Goal: Information Seeking & Learning: Check status

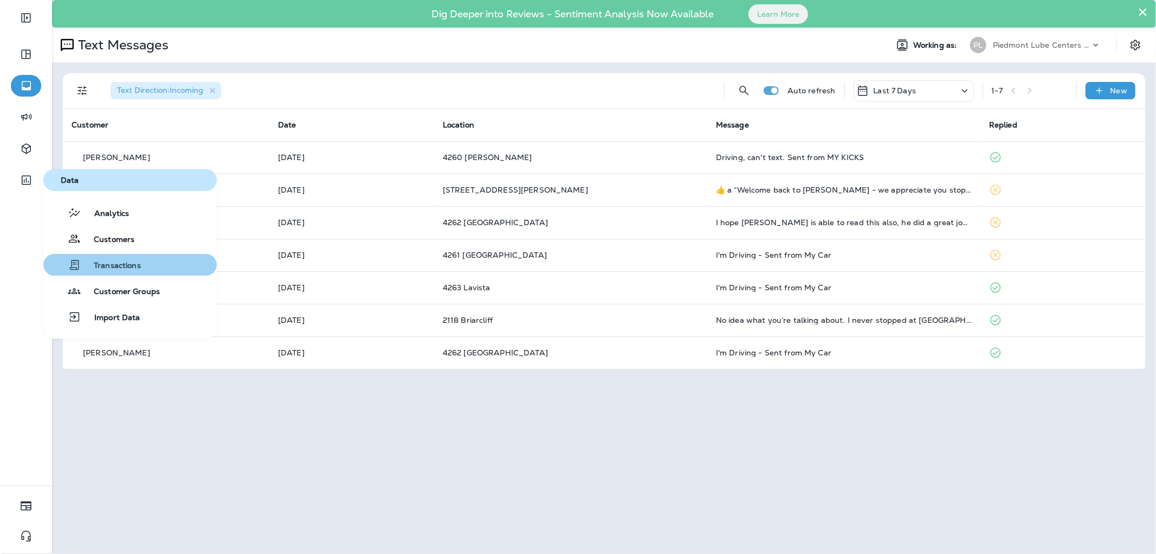
click at [120, 261] on span "Transactions" at bounding box center [111, 266] width 60 height 10
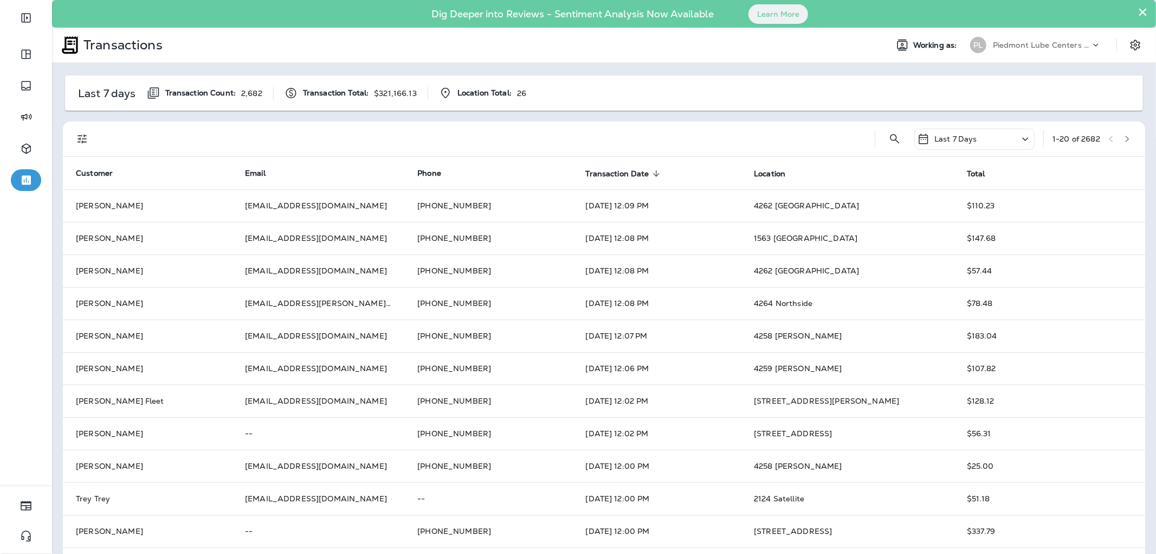
click at [85, 136] on icon "Filters" at bounding box center [82, 138] width 9 height 9
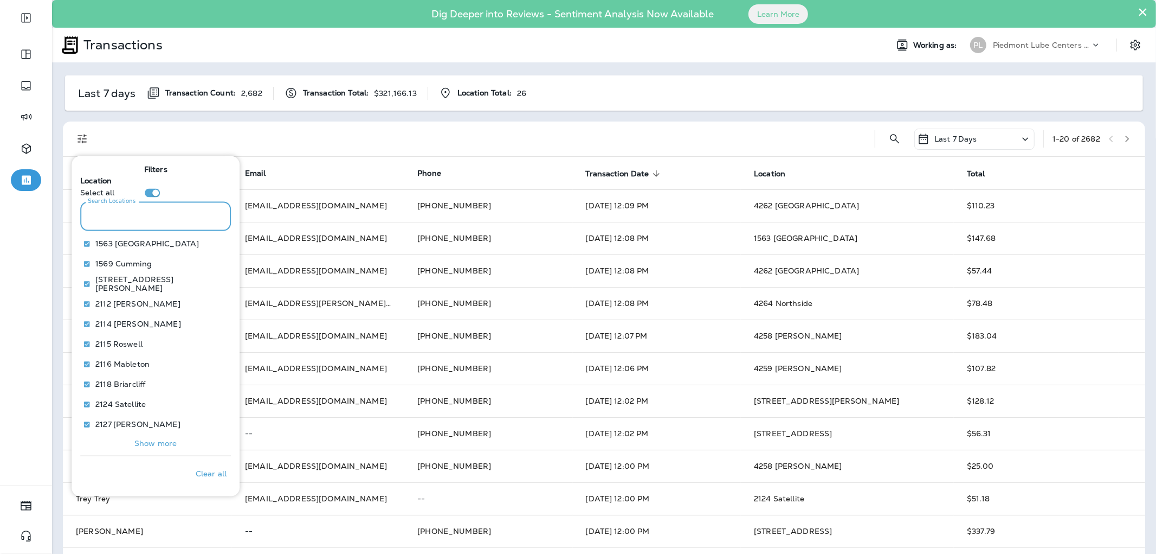
click at [153, 217] on input "Search Locations" at bounding box center [155, 216] width 151 height 29
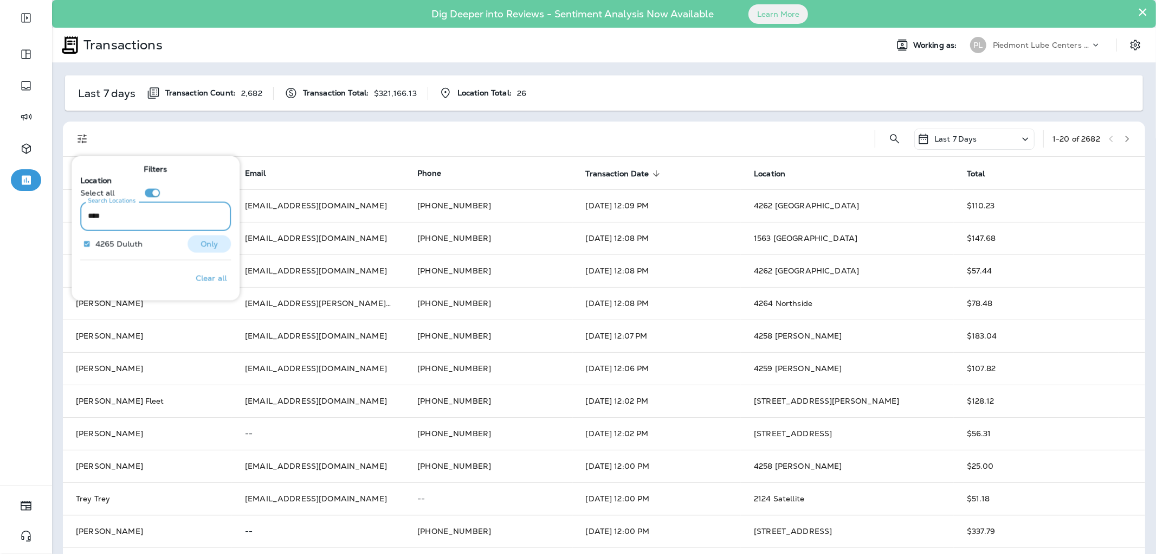
type input "****"
click at [207, 239] on p "Only" at bounding box center [210, 243] width 18 height 9
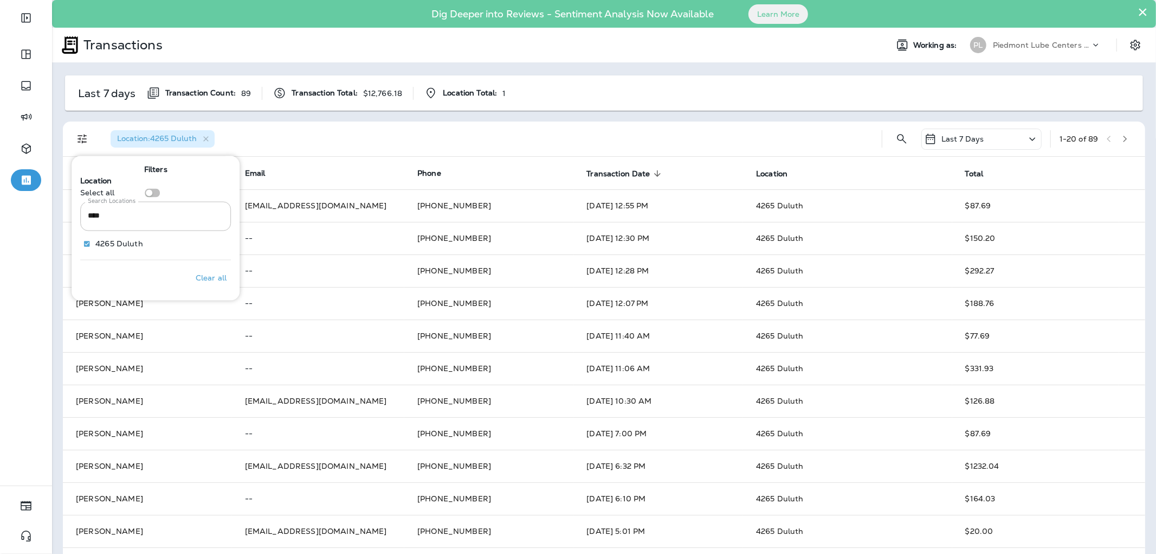
click at [77, 143] on icon "Filters" at bounding box center [82, 138] width 13 height 13
click at [77, 139] on icon "Filters" at bounding box center [82, 138] width 13 height 13
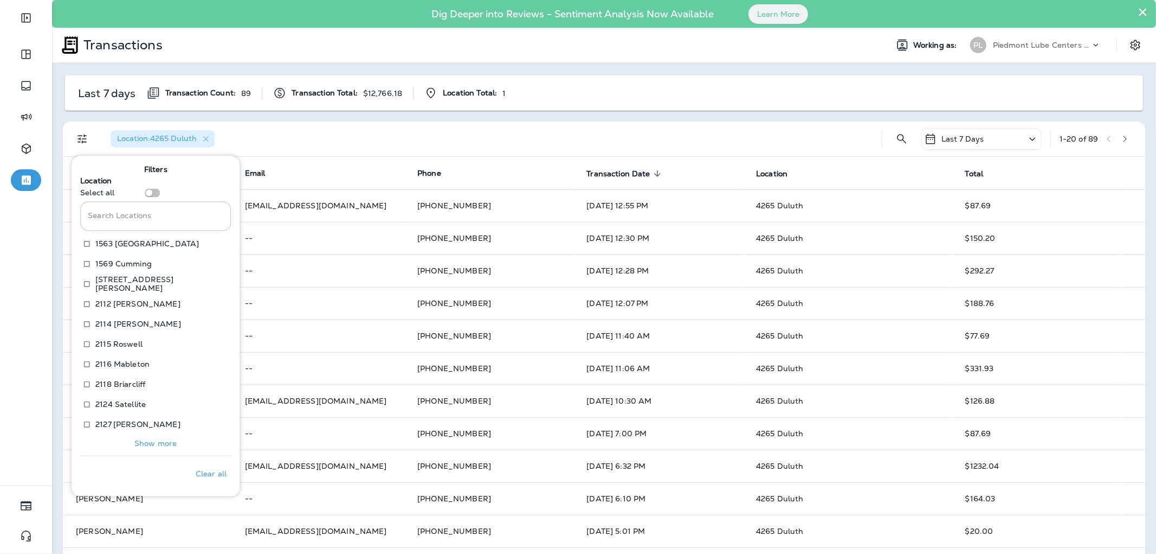
click at [978, 142] on div "Last 7 Days" at bounding box center [982, 138] width 120 height 21
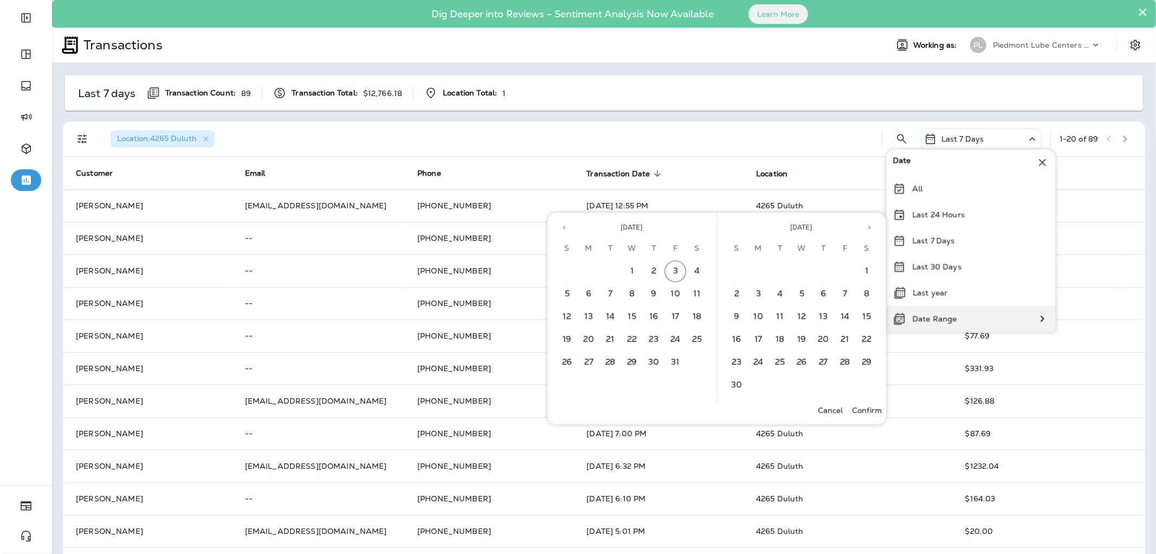
click at [953, 318] on p "Date Range" at bounding box center [935, 318] width 44 height 9
click at [561, 225] on icon "Previous month" at bounding box center [565, 227] width 8 height 8
click at [666, 269] on button "1" at bounding box center [676, 271] width 22 height 22
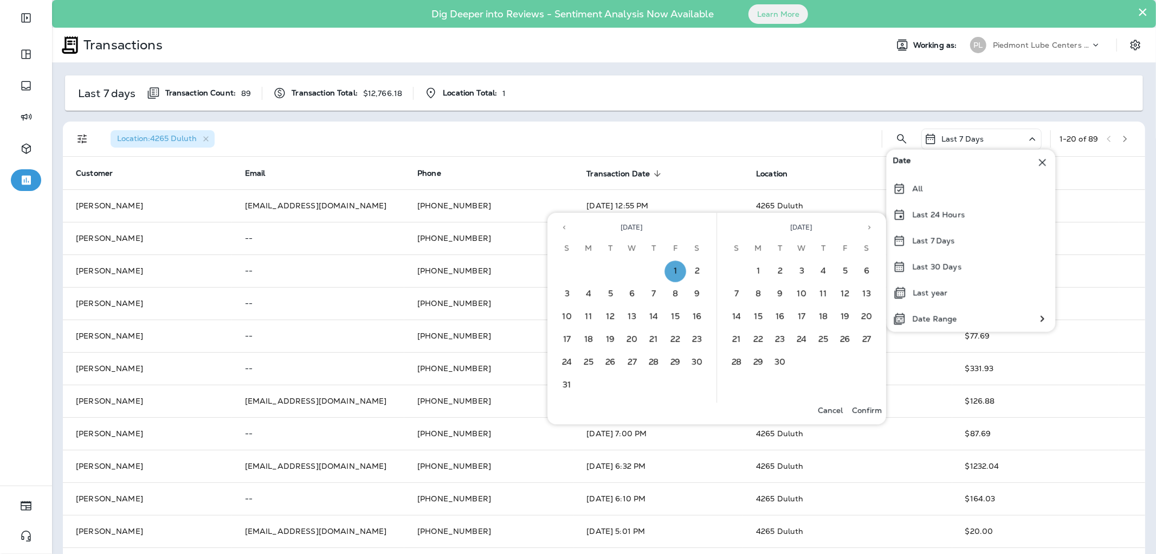
click at [860, 406] on p "Confirm" at bounding box center [867, 410] width 30 height 9
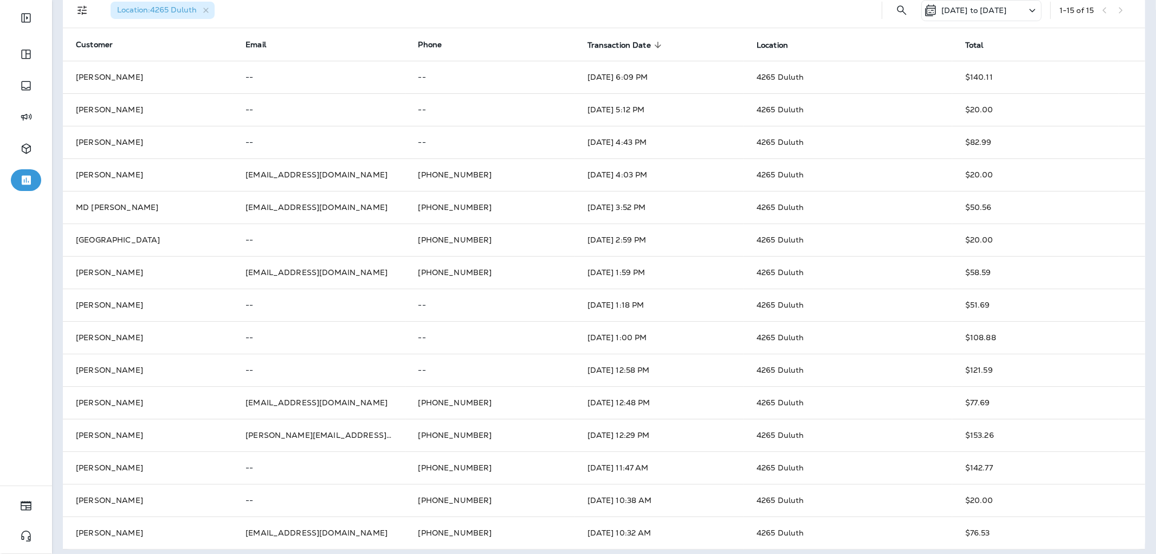
scroll to position [134, 0]
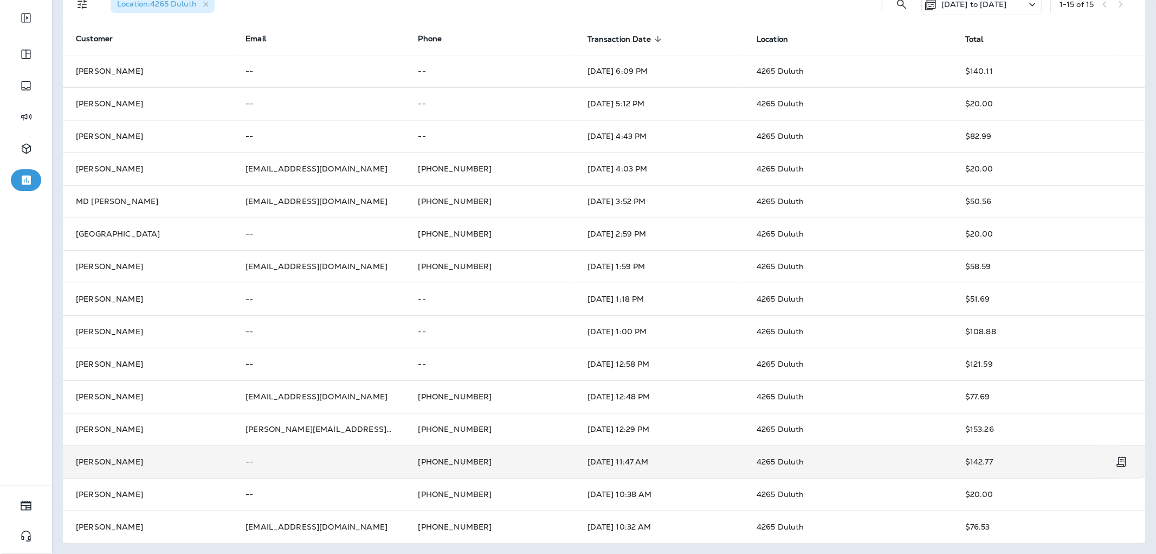
click at [838, 461] on td "4265 Duluth" at bounding box center [848, 461] width 209 height 33
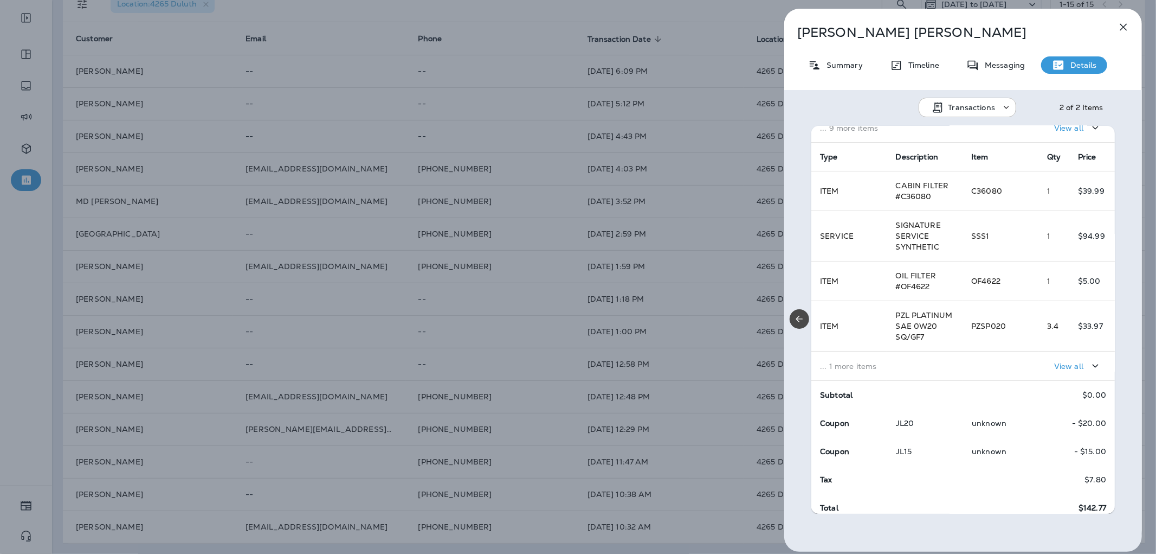
scroll to position [181, 0]
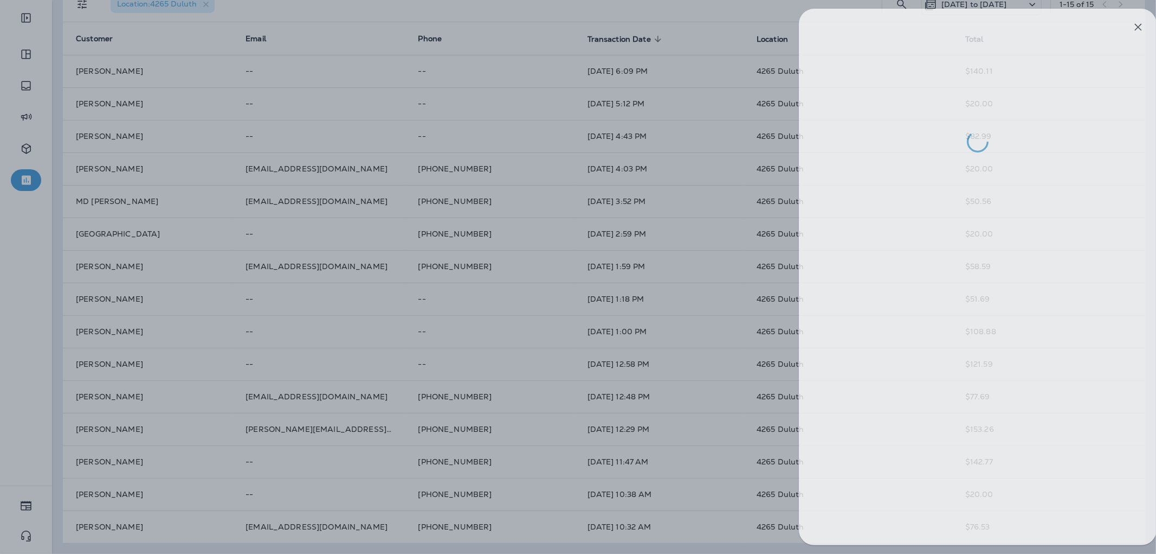
click at [740, 491] on div at bounding box center [593, 277] width 1156 height 554
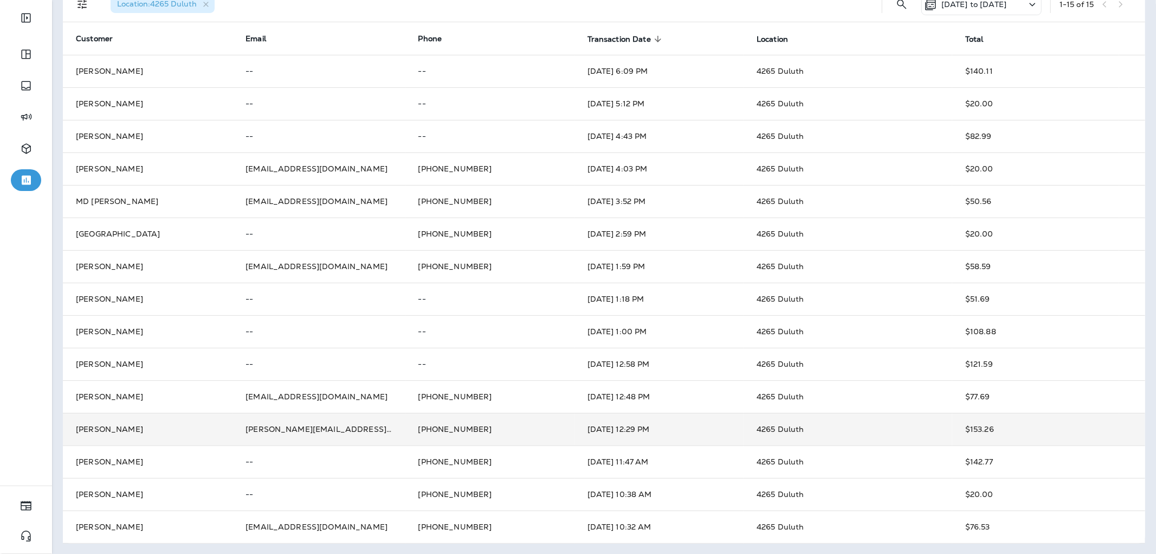
click at [953, 421] on td "$153.26" at bounding box center [1049, 429] width 193 height 33
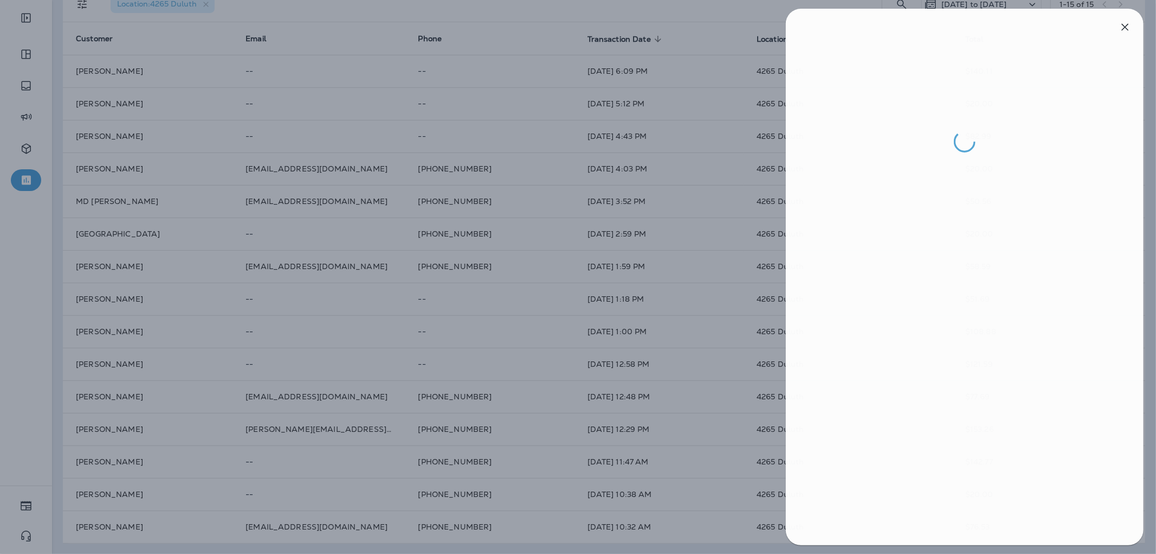
click at [750, 447] on div at bounding box center [580, 277] width 1156 height 554
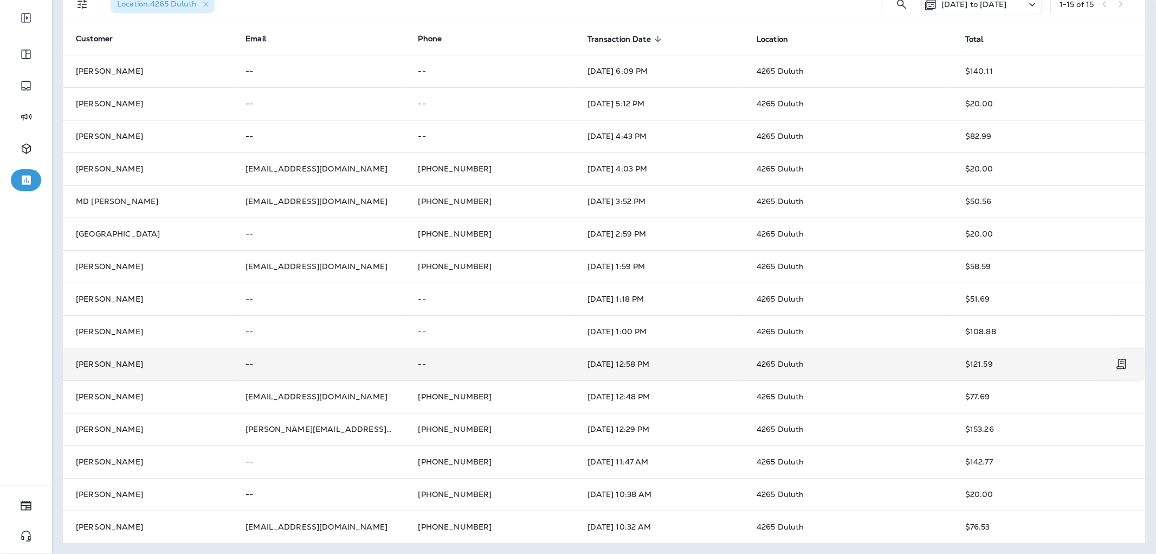
click at [810, 358] on td "4265 Duluth" at bounding box center [848, 364] width 209 height 33
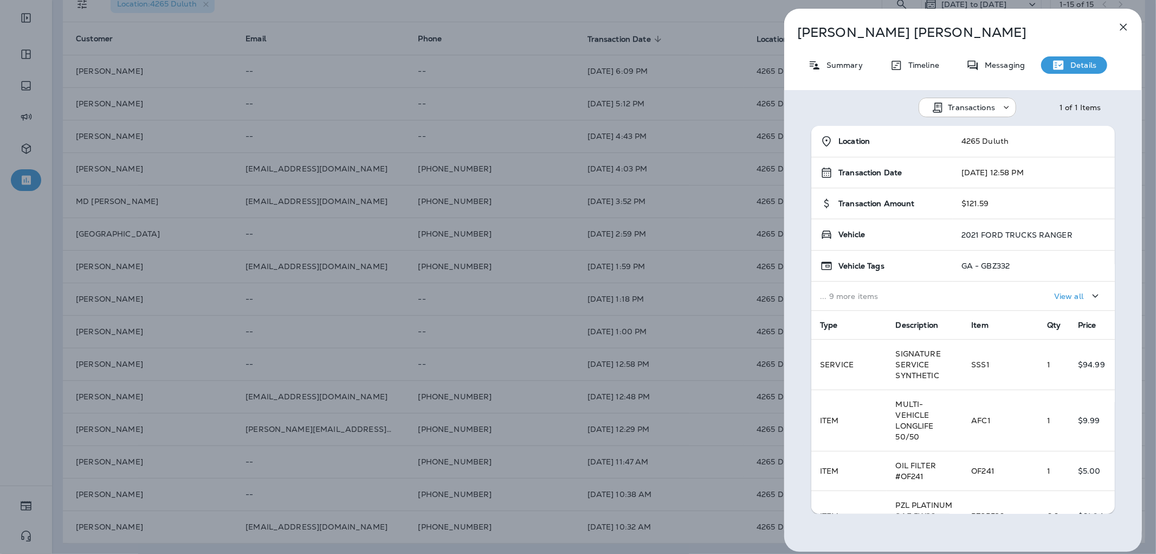
click at [500, 378] on div "[PERSON_NAME] Summary Timeline Messaging Details Transactions 1 of 1 Items Loca…" at bounding box center [578, 277] width 1156 height 554
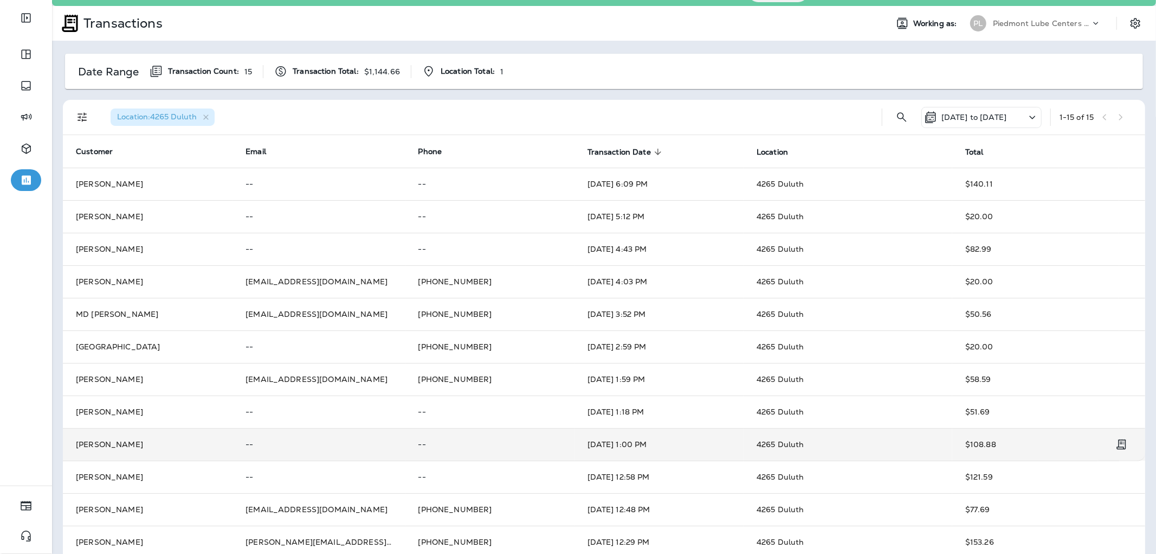
scroll to position [14, 0]
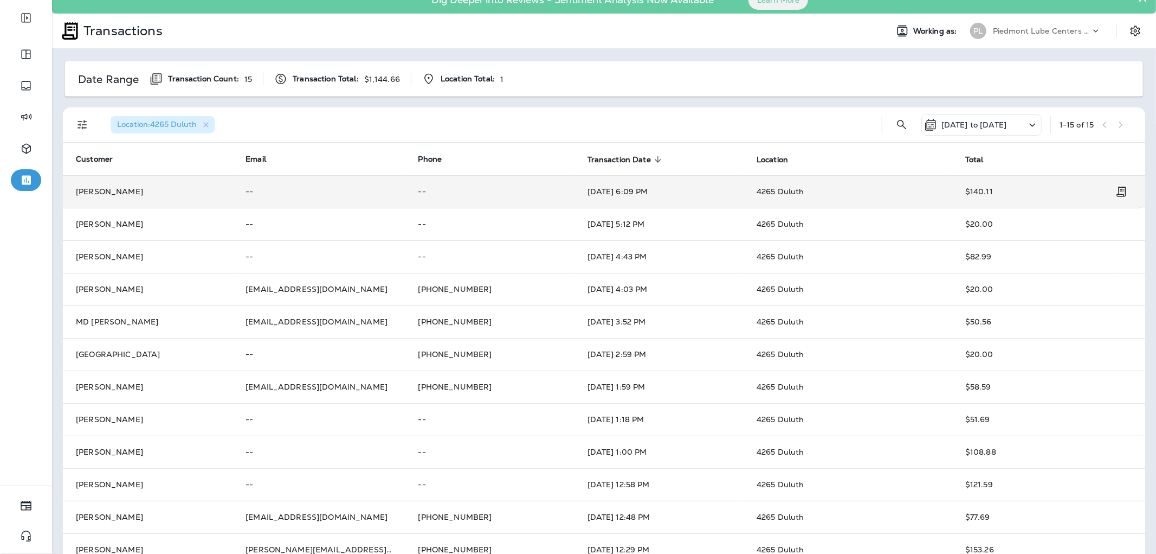
click at [814, 183] on td "4265 Duluth" at bounding box center [848, 191] width 209 height 33
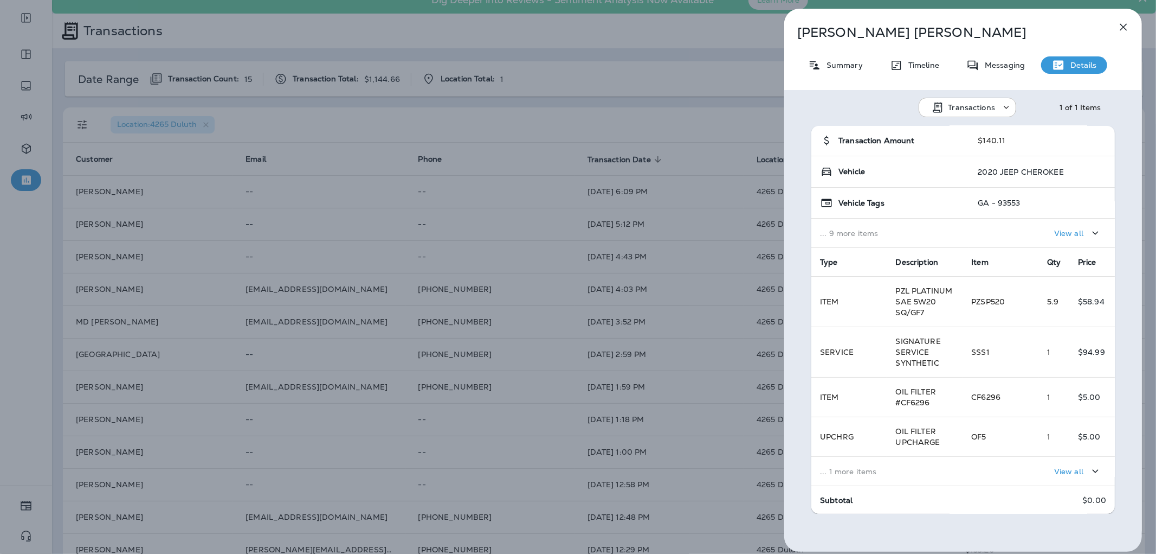
scroll to position [159, 0]
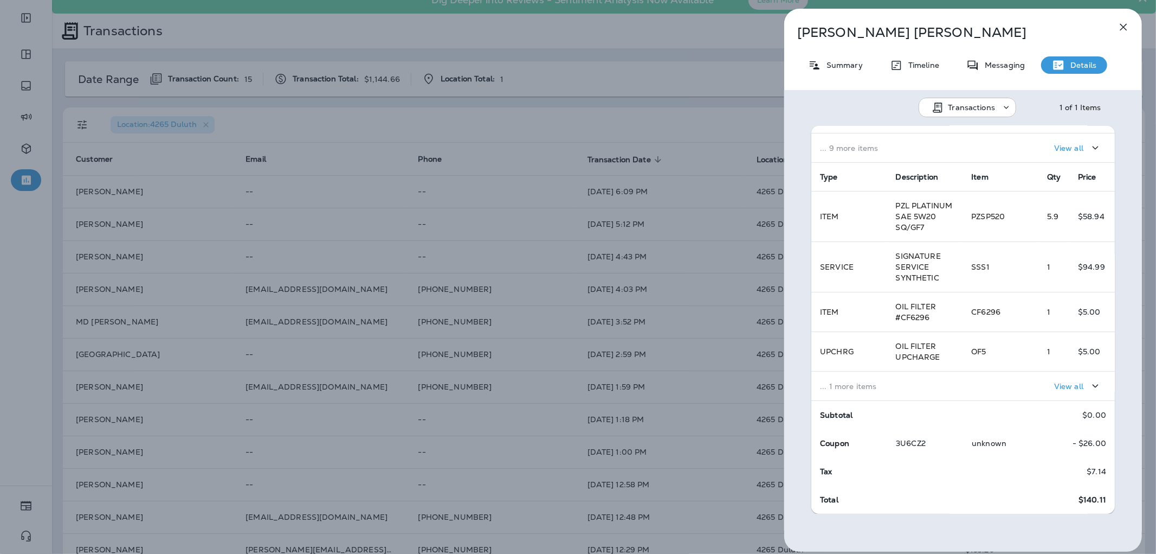
click at [1055, 382] on p "View all" at bounding box center [1069, 386] width 29 height 9
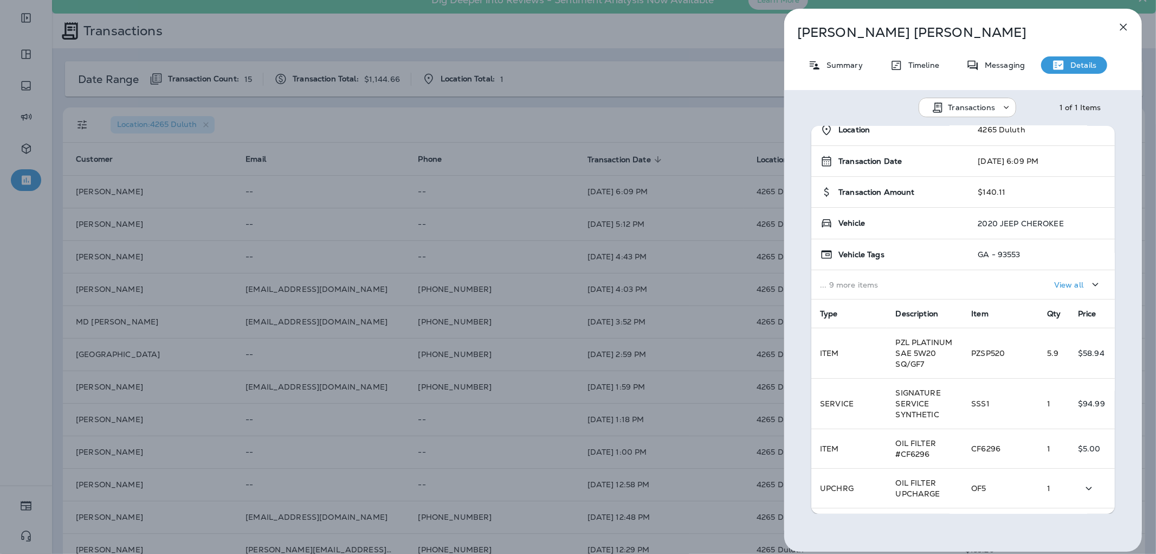
scroll to position [0, 0]
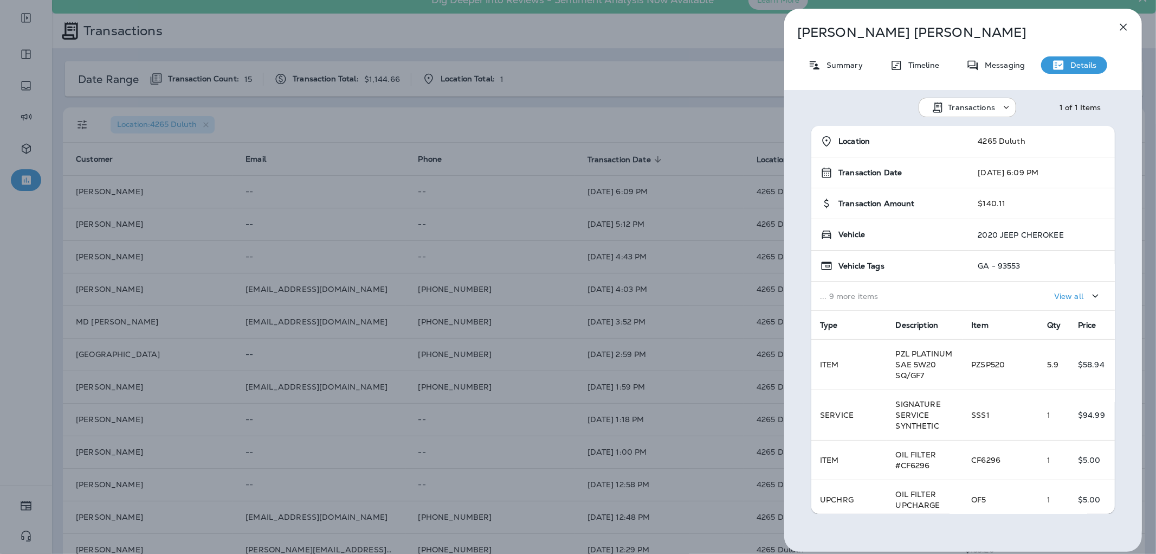
click at [579, 423] on div "[PERSON_NAME] Summary Timeline Messaging Details Transactions 1 of 1 Items Loca…" at bounding box center [578, 277] width 1156 height 554
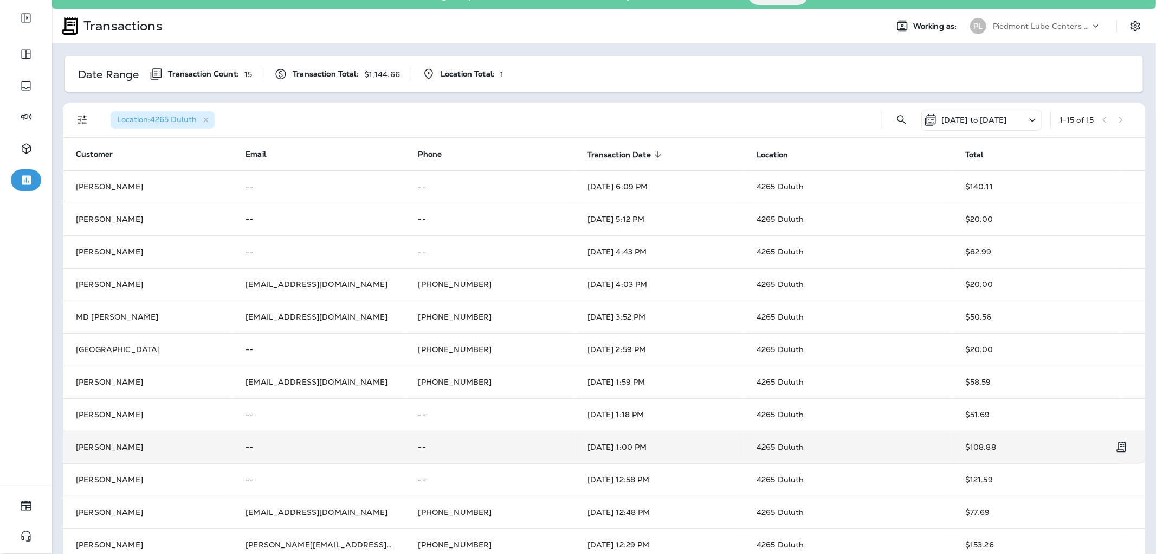
scroll to position [14, 0]
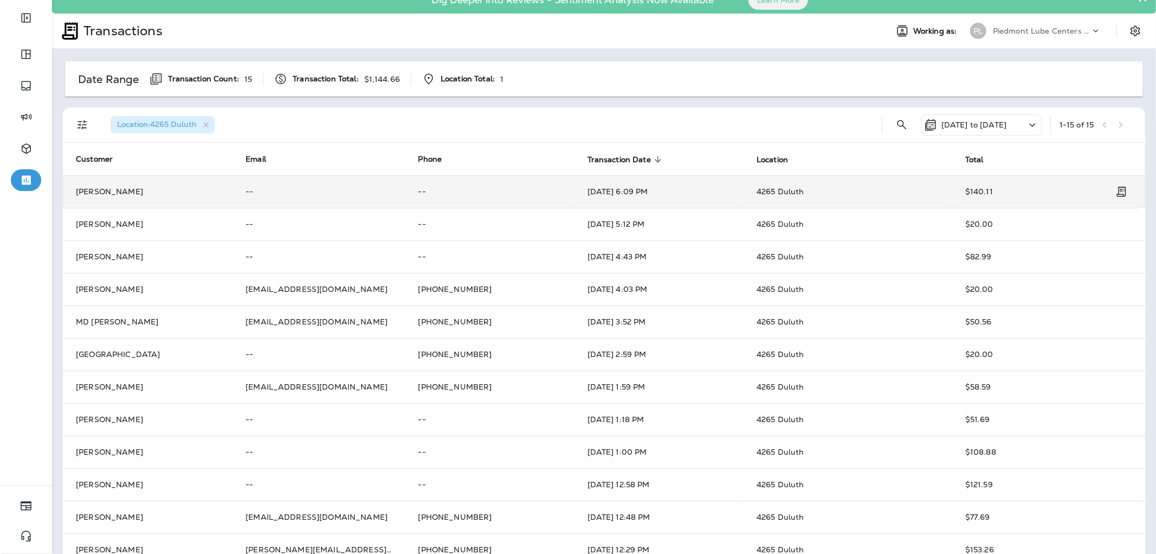
click at [1005, 180] on td "$140.11" at bounding box center [1036, 191] width 167 height 33
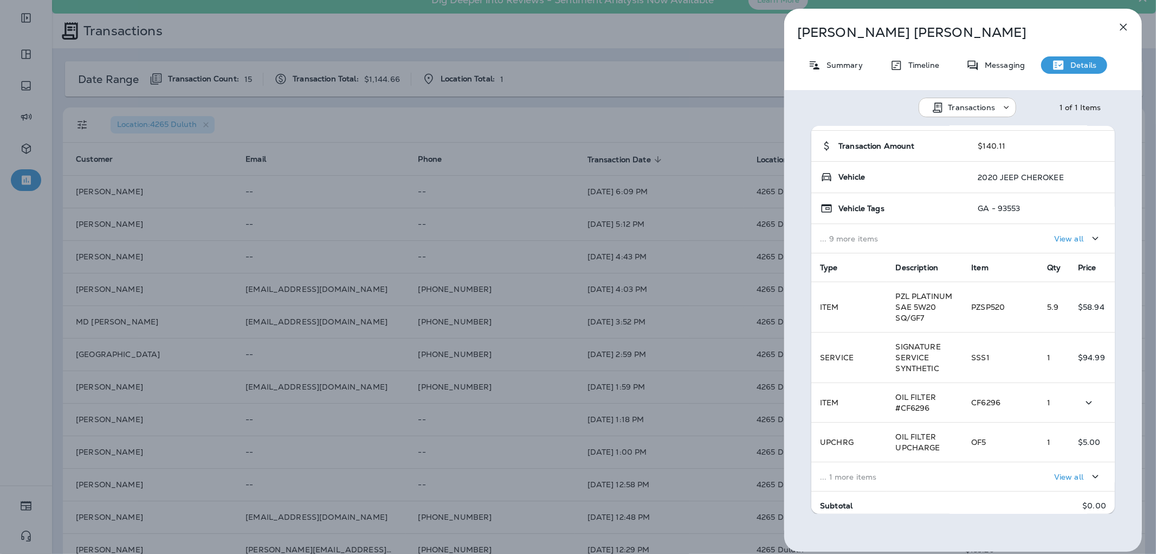
scroll to position [159, 0]
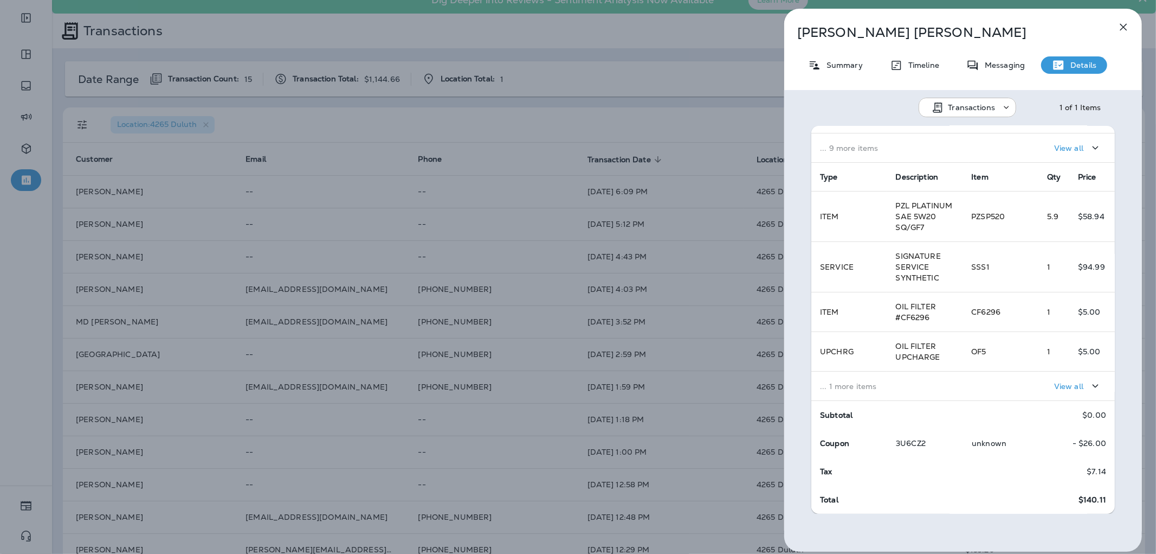
click at [561, 307] on div "[PERSON_NAME] Summary Timeline Messaging Details Transactions 1 of 1 Items Loca…" at bounding box center [578, 277] width 1156 height 554
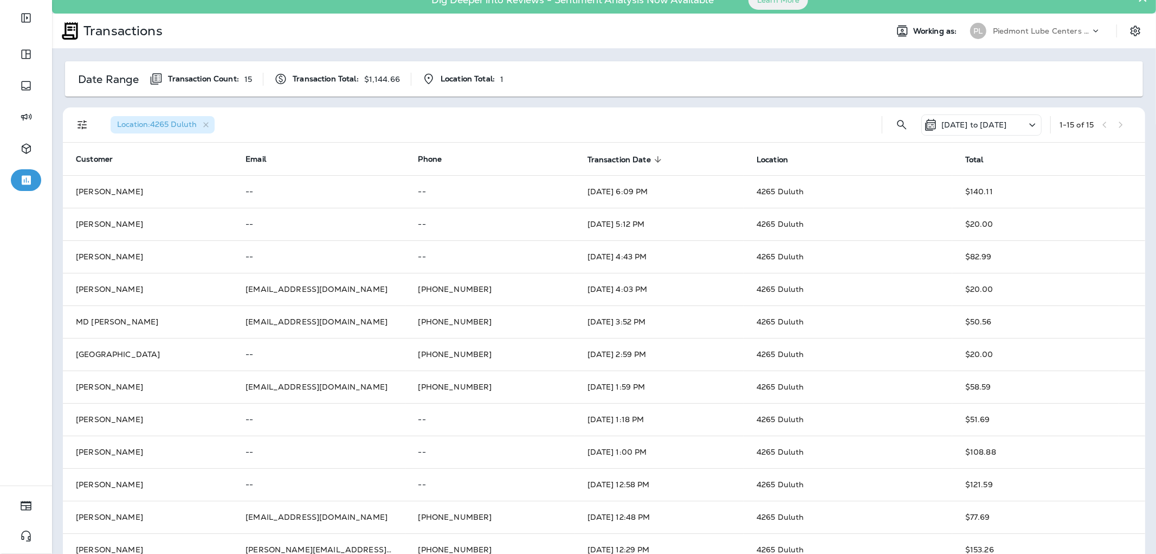
click at [966, 124] on p "[DATE] to [DATE]" at bounding box center [974, 124] width 65 height 9
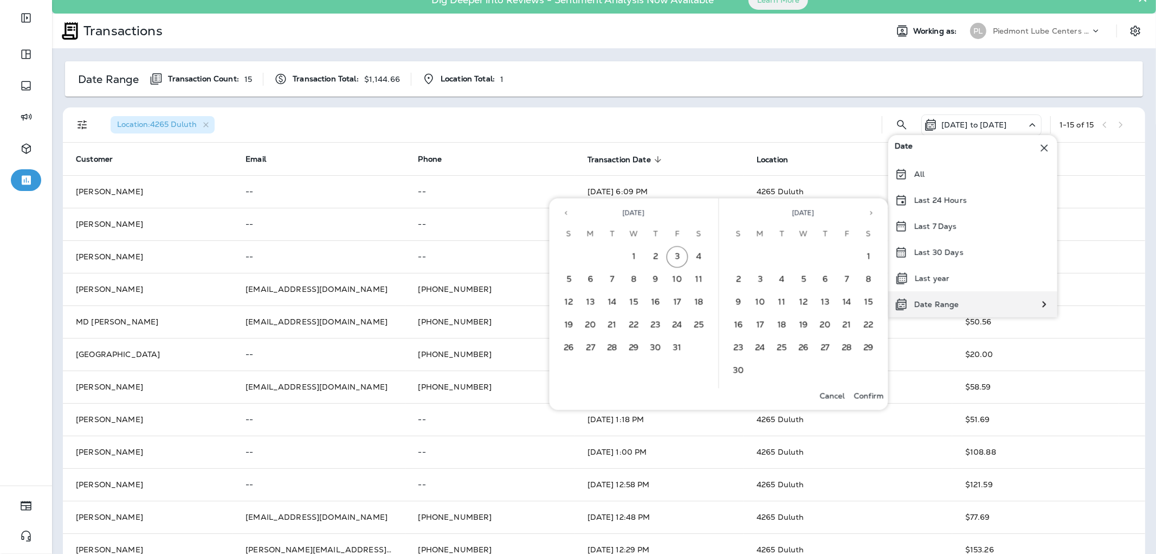
click at [969, 304] on div "Date Range" at bounding box center [973, 304] width 169 height 26
click at [562, 208] on button "Previous month" at bounding box center [566, 213] width 16 height 16
click at [694, 259] on button "2" at bounding box center [700, 257] width 22 height 22
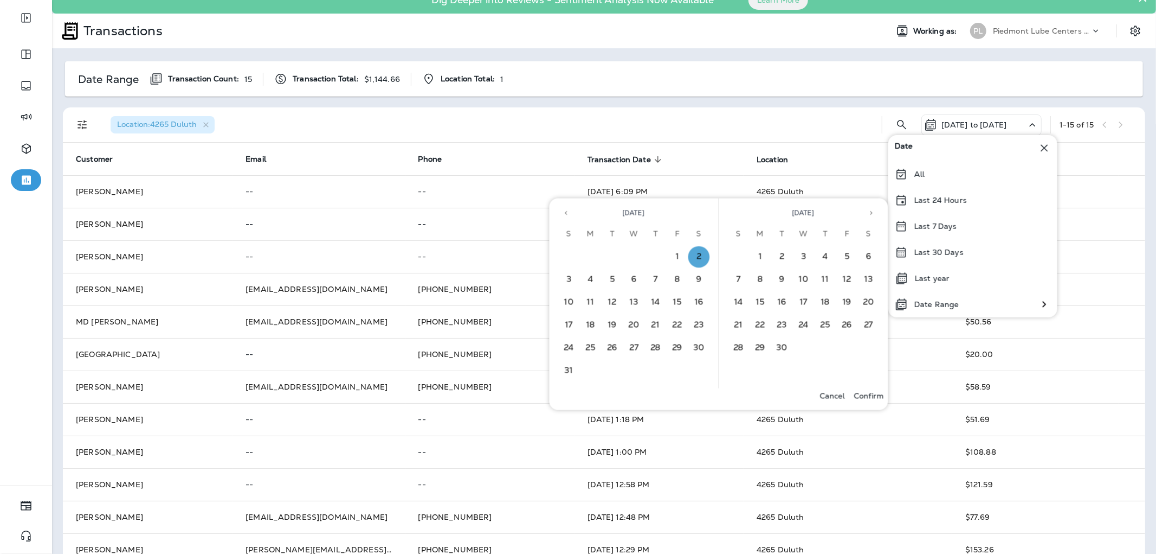
click at [864, 388] on button "Confirm" at bounding box center [869, 395] width 38 height 15
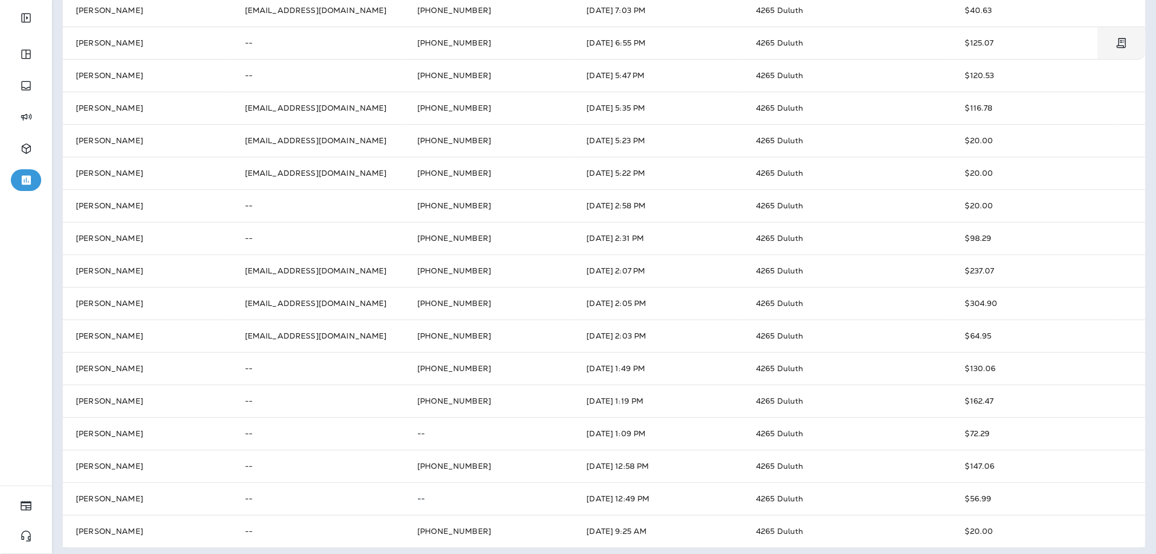
scroll to position [232, 0]
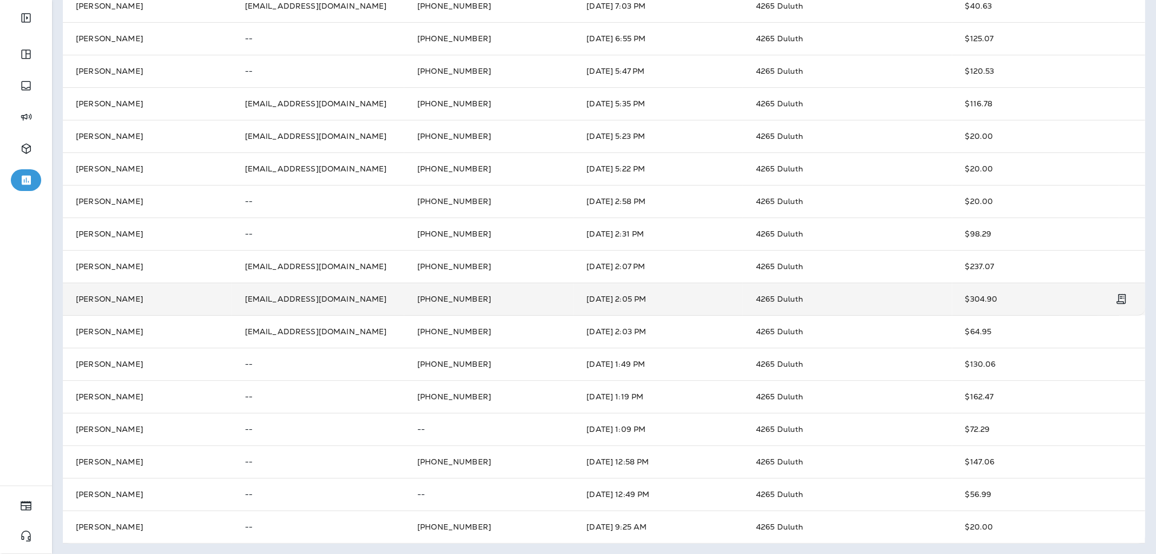
click at [876, 294] on td "4265 Duluth" at bounding box center [847, 298] width 209 height 33
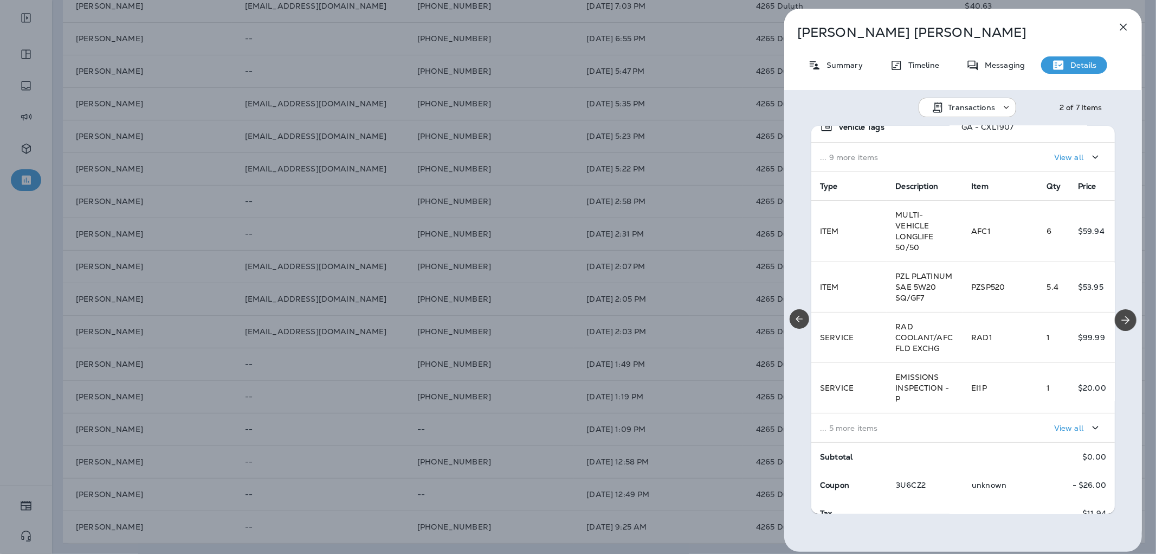
scroll to position [181, 0]
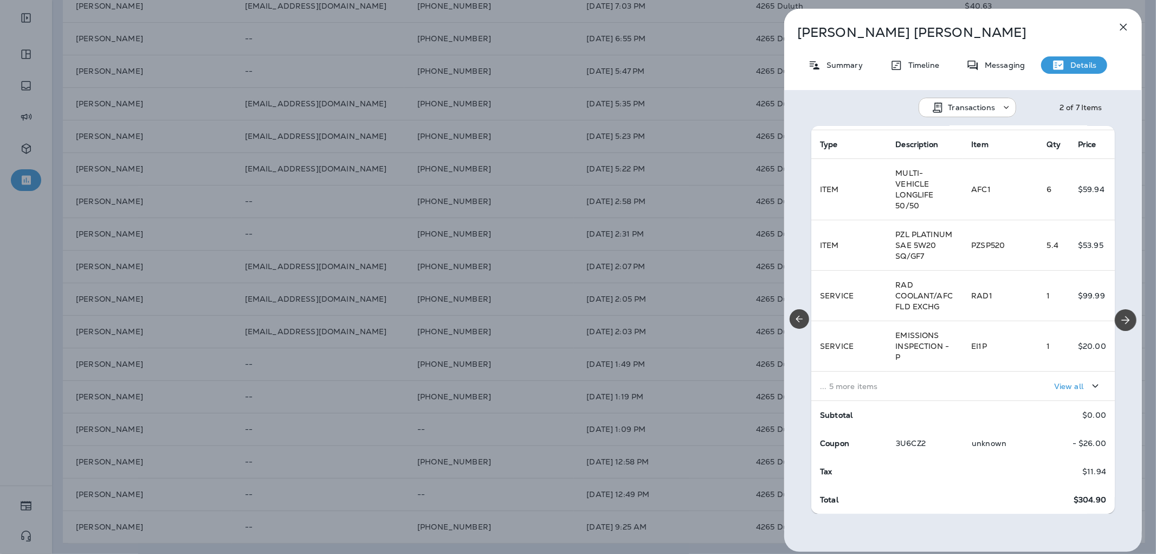
click at [667, 329] on div "[PERSON_NAME] Summary Timeline Messaging Details Transactions 2 of 7 Items Loca…" at bounding box center [578, 277] width 1156 height 554
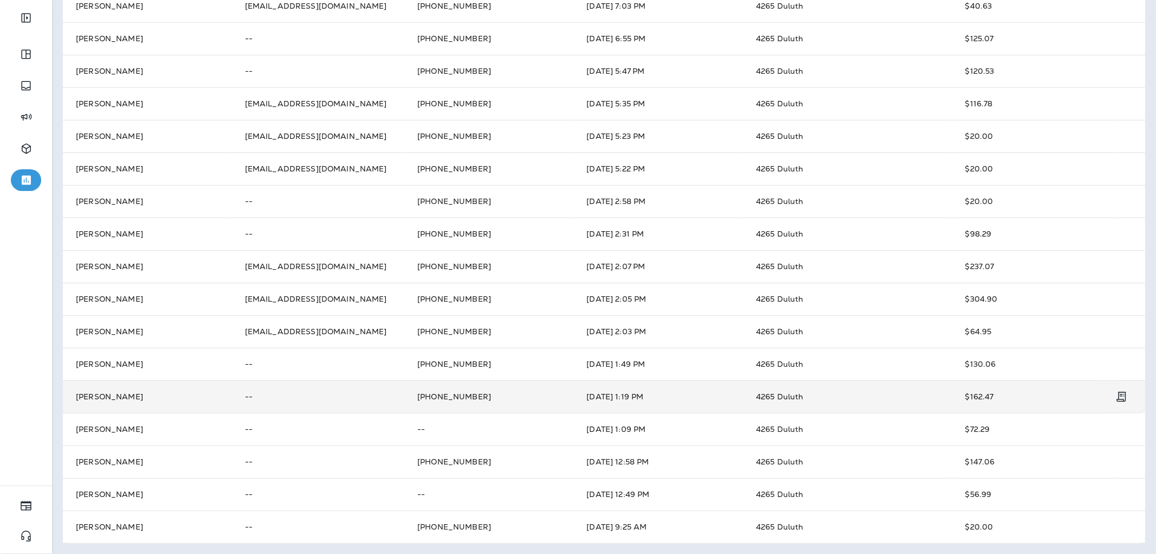
click at [1004, 395] on td "$162.47" at bounding box center [1036, 396] width 167 height 33
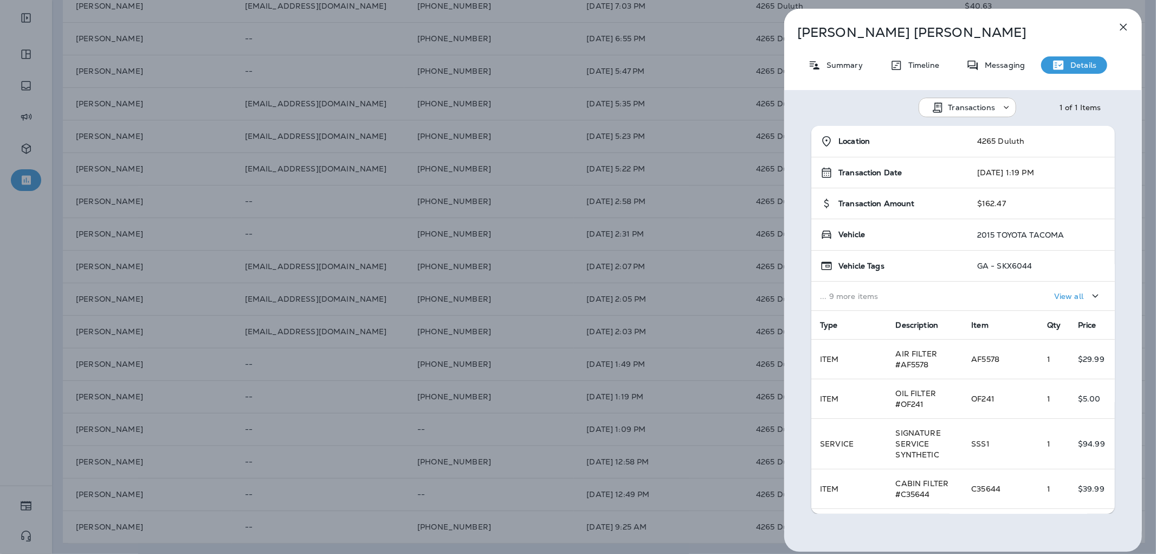
click at [665, 313] on div "[PERSON_NAME] Summary Timeline Messaging Details Transactions 1 of 1 Items Loca…" at bounding box center [578, 277] width 1156 height 554
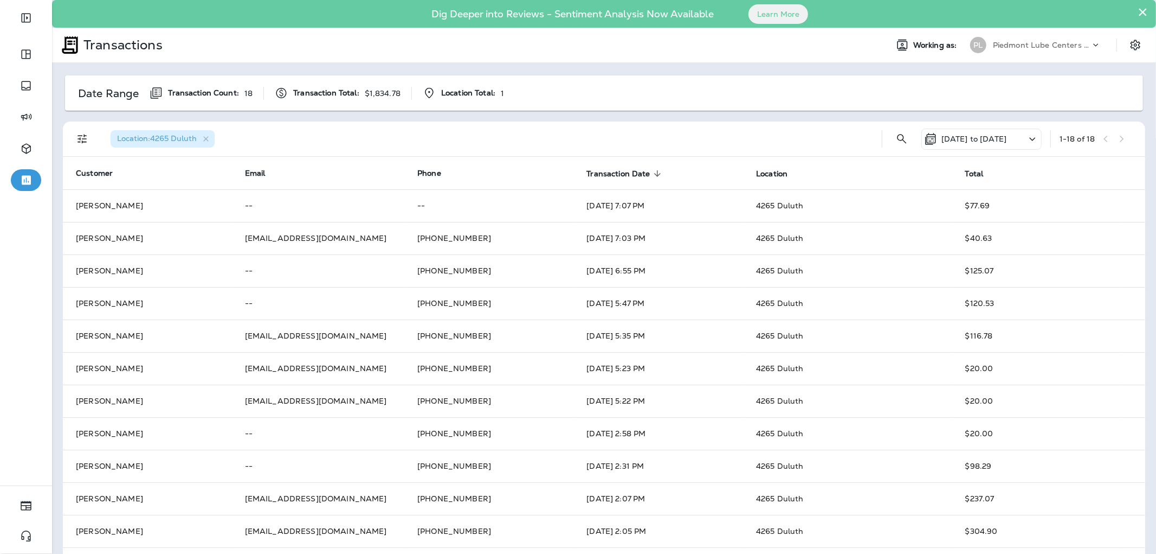
click at [957, 134] on p "[DATE] to [DATE]" at bounding box center [974, 138] width 65 height 9
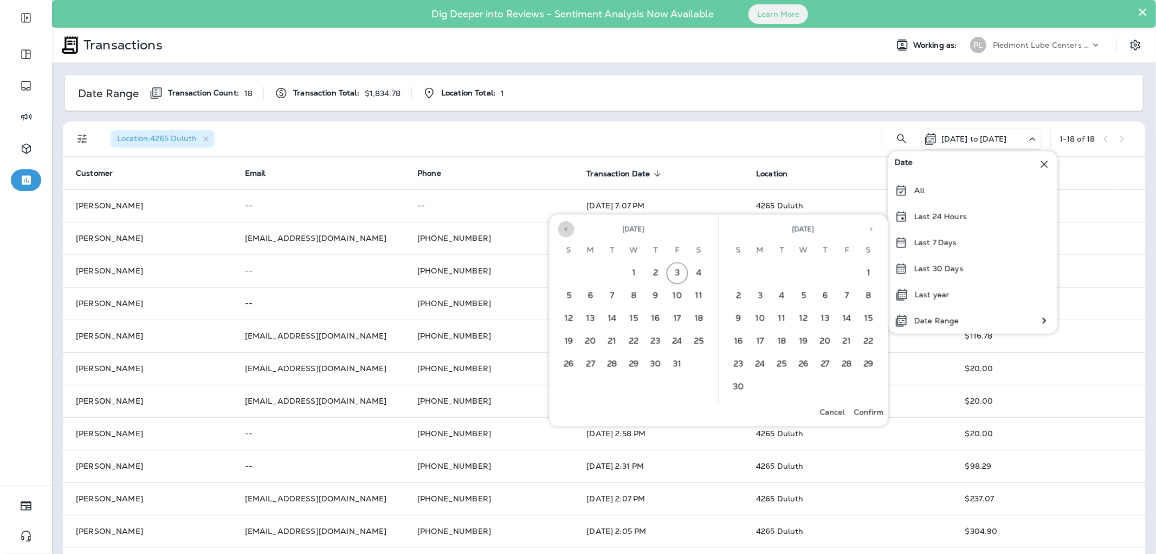
click at [568, 229] on icon "Previous month" at bounding box center [567, 230] width 8 height 8
